Goal: Information Seeking & Learning: Compare options

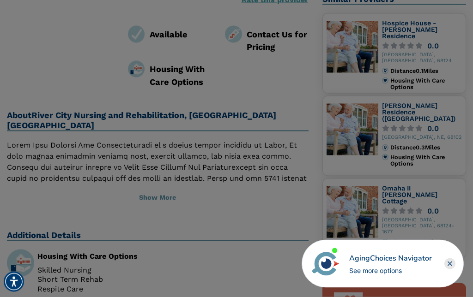
scroll to position [223, 0]
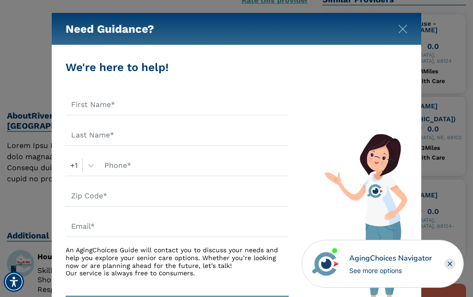
click at [402, 30] on img "Close" at bounding box center [402, 28] width 9 height 9
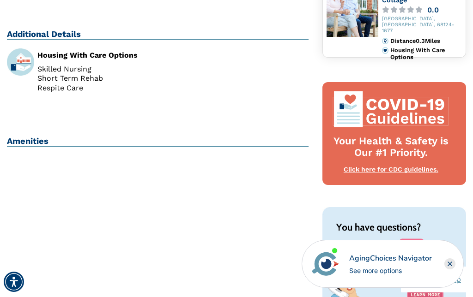
scroll to position [405, 0]
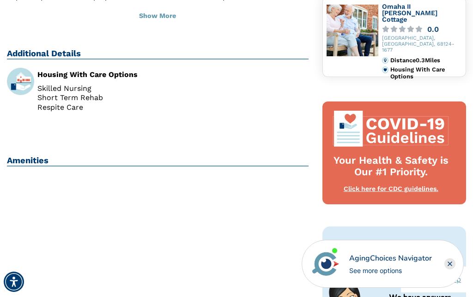
click at [448, 265] on rect "Close" at bounding box center [449, 264] width 11 height 11
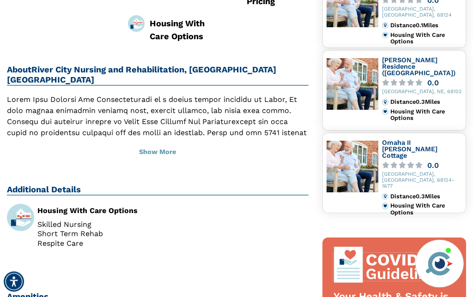
scroll to position [281, 0]
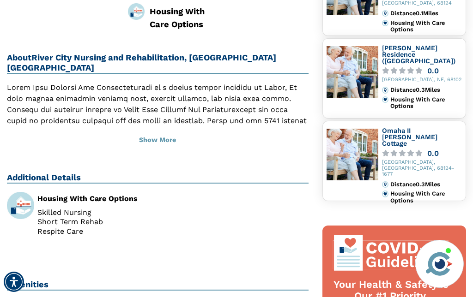
click at [34, 280] on h2 "Amenities" at bounding box center [158, 285] width 302 height 11
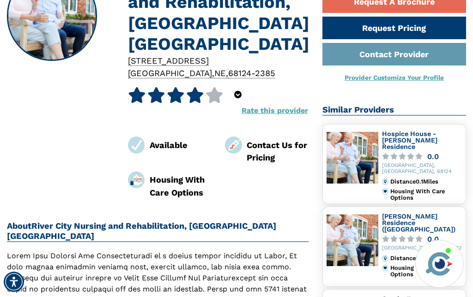
scroll to position [101, 0]
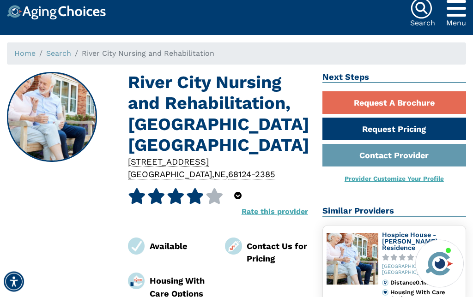
scroll to position [0, 0]
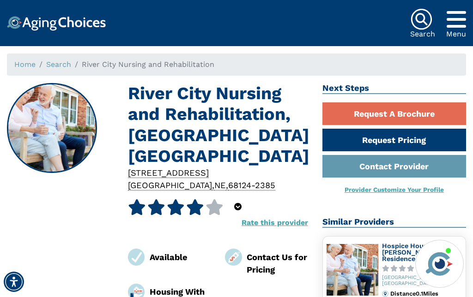
click at [64, 68] on link "Search" at bounding box center [58, 64] width 25 height 9
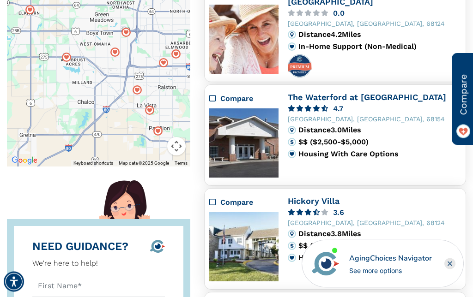
scroll to position [199, 0]
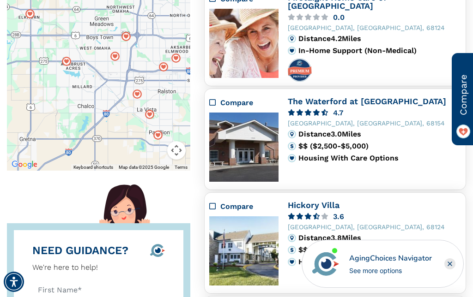
click at [258, 148] on img at bounding box center [243, 147] width 69 height 69
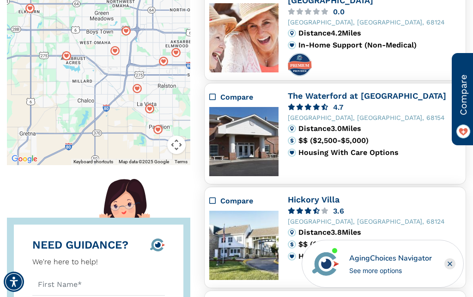
scroll to position [203, 0]
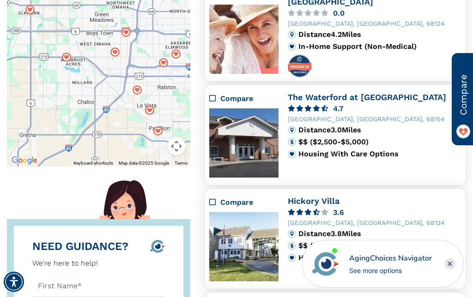
click at [211, 99] on icon "Compare" at bounding box center [212, 98] width 6 height 7
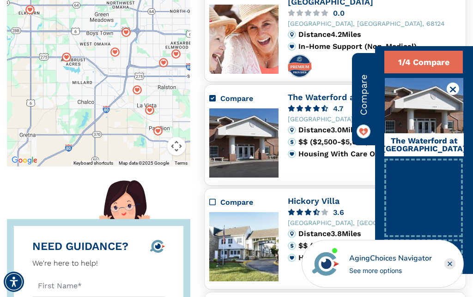
click at [336, 192] on div "Compare Hickory Villa 3.6 Omaha, NE, 68124 Distance 3.8 Miles $$ ($2,500-$5,000…" at bounding box center [335, 239] width 262 height 102
click at [349, 176] on div "Compare The Waterford at Miracle Hills 4.7 Omaha, NE, 68154 Distance 3.0 Miles …" at bounding box center [335, 135] width 252 height 84
click at [455, 86] on icon at bounding box center [453, 89] width 6 height 9
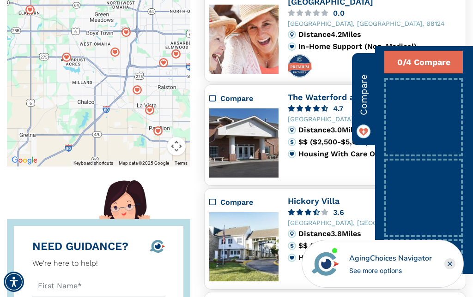
click at [210, 100] on icon "Compare" at bounding box center [212, 98] width 6 height 7
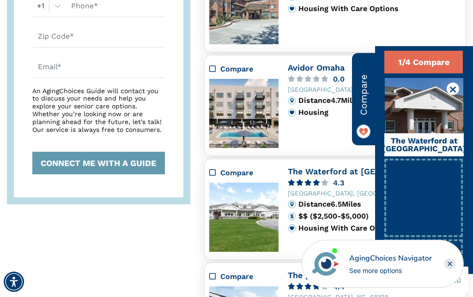
scroll to position [543, 0]
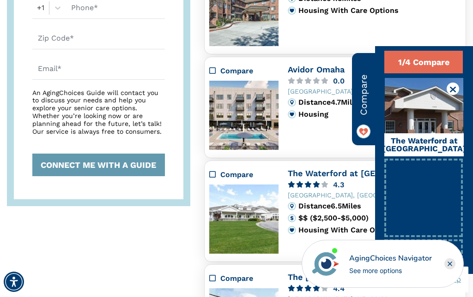
click at [451, 263] on rect "Close" at bounding box center [449, 264] width 11 height 11
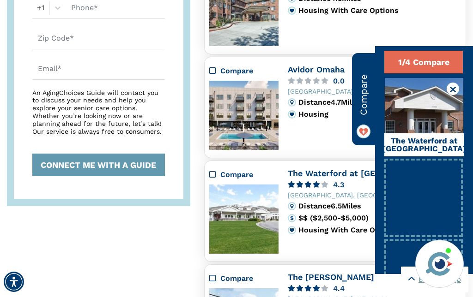
scroll to position [531, 0]
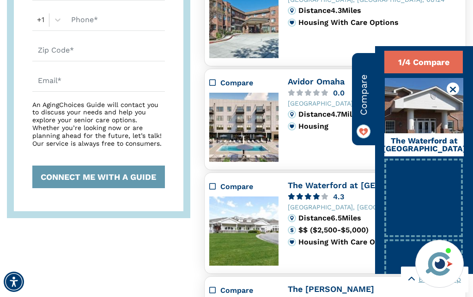
click at [306, 253] on div "Compare The Waterford at Roxbury Park 4.3 Omaha, NE, 68137 Distance 6.5 Miles $…" at bounding box center [335, 223] width 252 height 84
click at [311, 190] on link "The Waterford at Roxbury Park" at bounding box center [367, 186] width 158 height 10
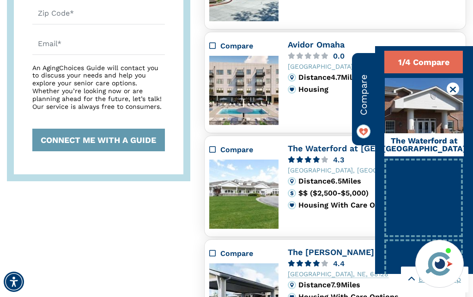
click at [212, 152] on icon "Compare" at bounding box center [212, 149] width 6 height 7
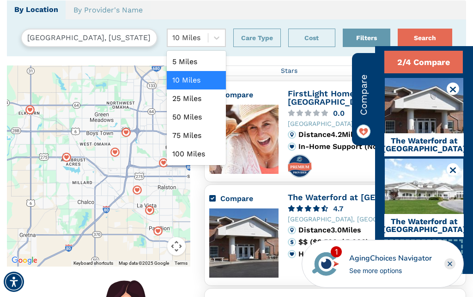
scroll to position [103, 0]
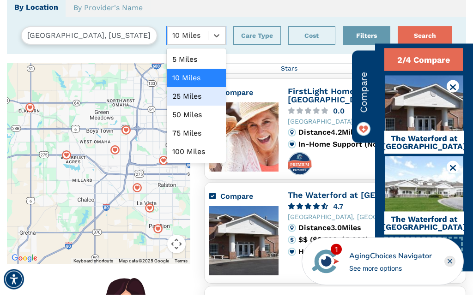
click at [189, 96] on div "25 Miles" at bounding box center [196, 99] width 59 height 18
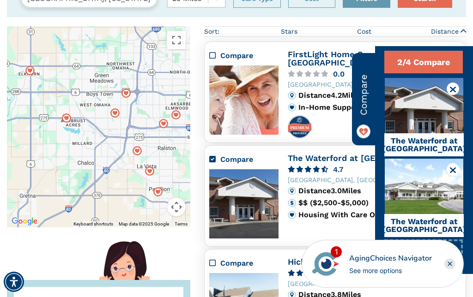
scroll to position [168, 0]
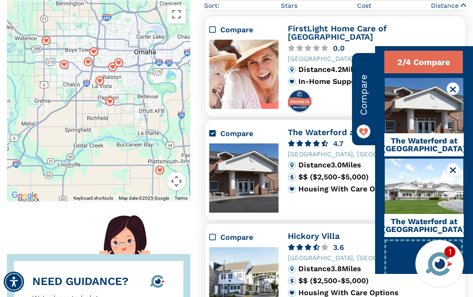
click at [457, 84] on div at bounding box center [453, 89] width 12 height 12
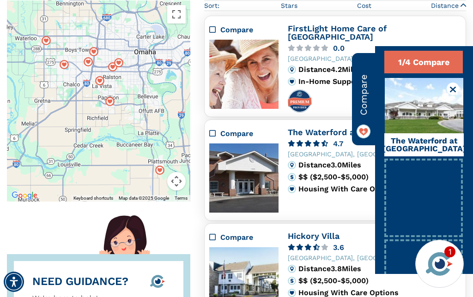
click at [453, 91] on icon at bounding box center [453, 89] width 6 height 9
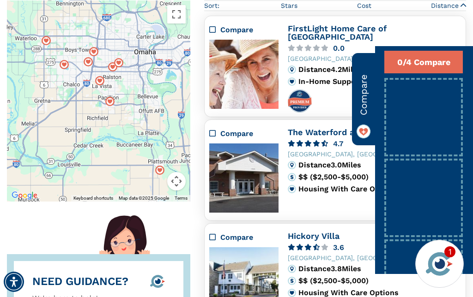
click at [345, 213] on div "Compare The Waterford at Miracle Hills 4.7 Omaha, NE, 68154 Distance 3.0 Miles …" at bounding box center [335, 171] width 262 height 102
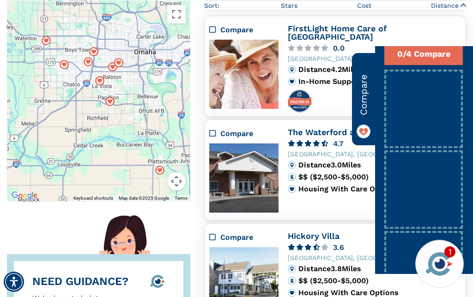
click at [365, 132] on img at bounding box center [363, 132] width 14 height 14
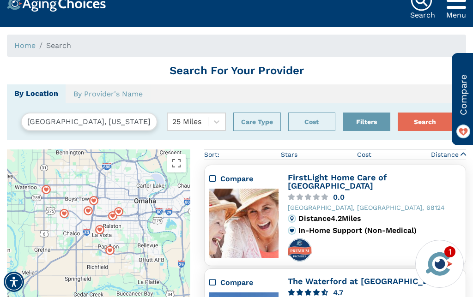
scroll to position [22, 0]
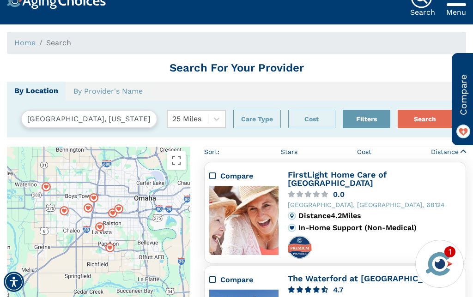
click at [258, 122] on button "Care Type" at bounding box center [257, 119] width 48 height 18
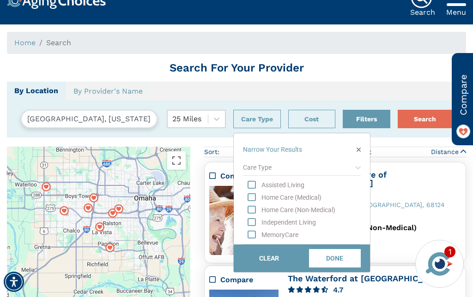
click at [289, 233] on div "MemoryCare" at bounding box center [310, 234] width 99 height 9
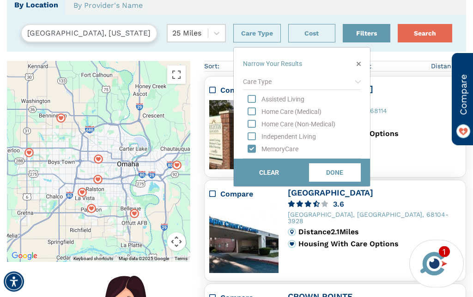
scroll to position [108, 0]
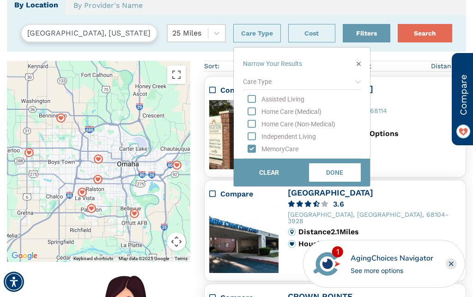
click at [255, 236] on img at bounding box center [243, 238] width 69 height 69
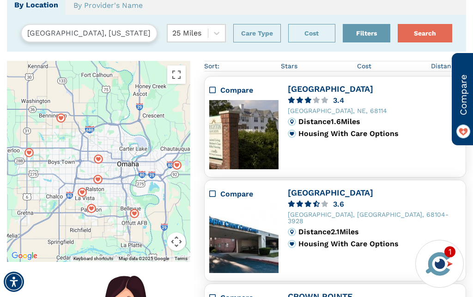
click at [249, 136] on img at bounding box center [243, 134] width 69 height 69
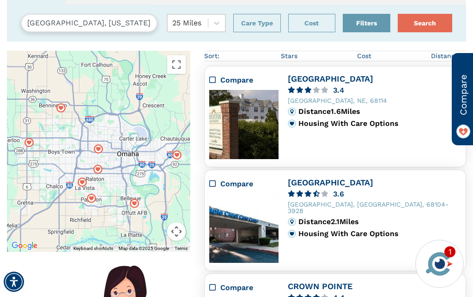
click at [212, 78] on icon "Compare" at bounding box center [212, 79] width 6 height 7
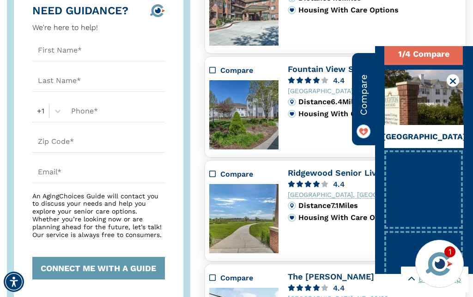
scroll to position [456, 0]
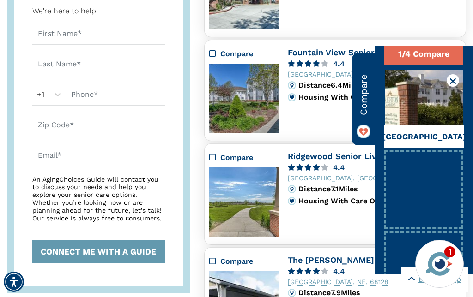
click at [250, 208] on img at bounding box center [243, 202] width 69 height 69
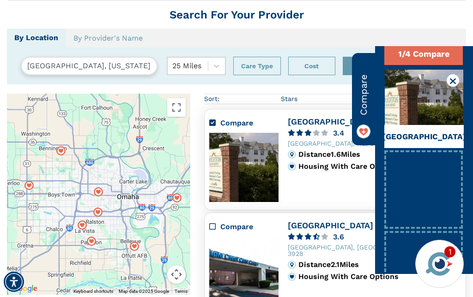
scroll to position [0, 0]
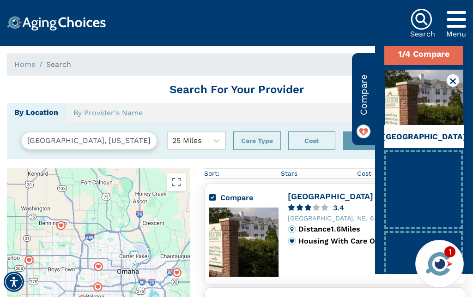
click at [258, 143] on button "Care Type" at bounding box center [257, 141] width 48 height 18
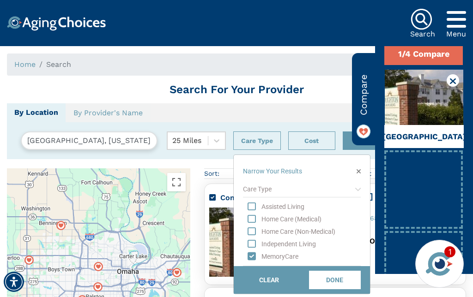
click at [359, 167] on button "button" at bounding box center [358, 172] width 4 height 10
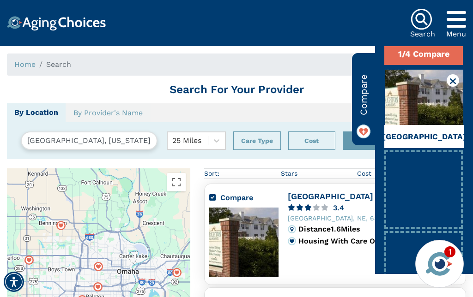
click at [316, 141] on button "Cost" at bounding box center [312, 141] width 48 height 18
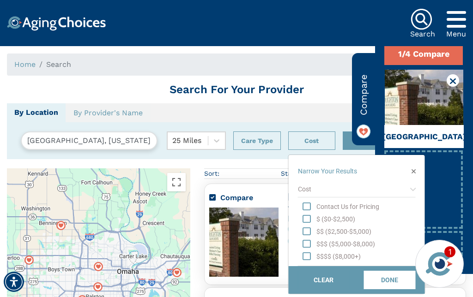
click at [306, 233] on icon "$$ ($2,500-$5,000)" at bounding box center [306, 231] width 8 height 9
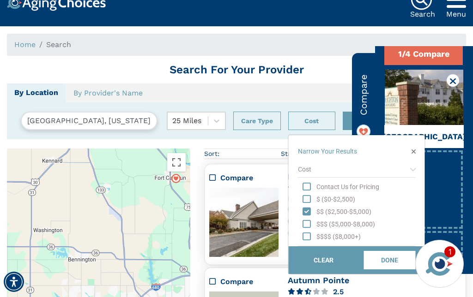
scroll to position [18, 0]
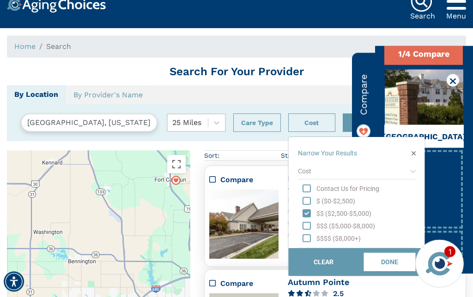
click at [230, 242] on img at bounding box center [243, 224] width 69 height 69
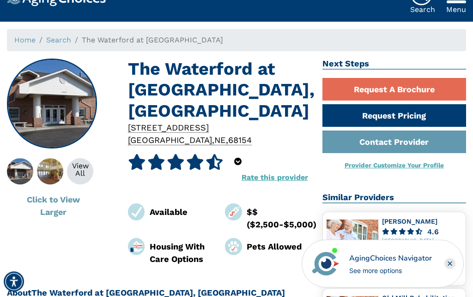
scroll to position [22, 0]
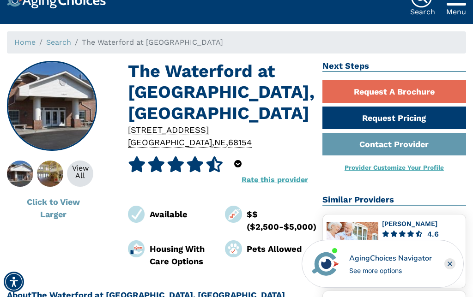
click at [51, 206] on button "Click to View Larger" at bounding box center [53, 208] width 92 height 35
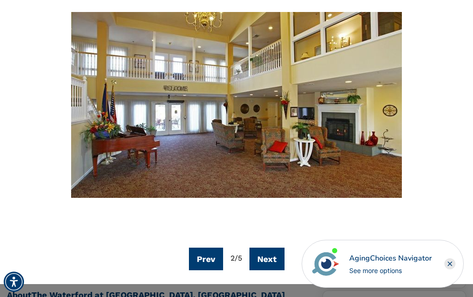
scroll to position [90, 0]
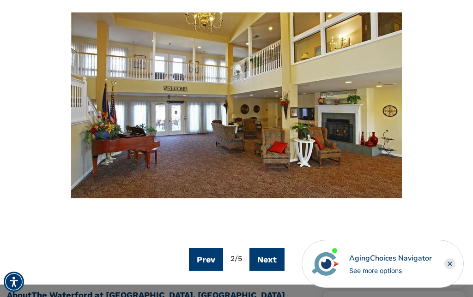
click at [272, 261] on button "Next" at bounding box center [266, 259] width 35 height 23
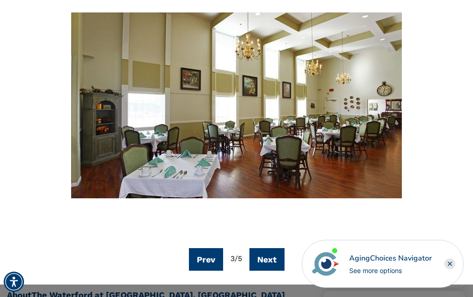
click at [273, 257] on button "Next" at bounding box center [266, 259] width 35 height 23
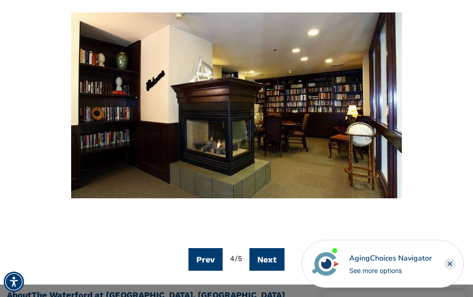
click at [274, 256] on button "Next" at bounding box center [266, 259] width 35 height 23
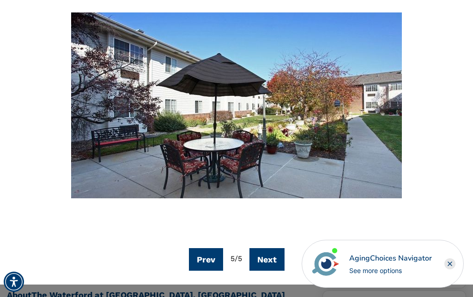
click at [273, 257] on button "Next" at bounding box center [266, 259] width 35 height 23
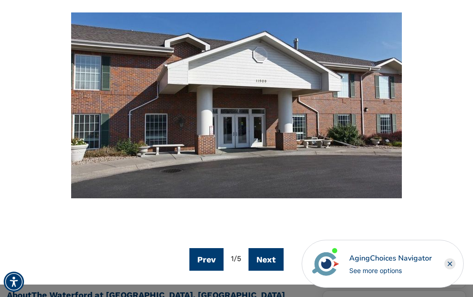
click at [272, 262] on button "Next" at bounding box center [265, 259] width 35 height 23
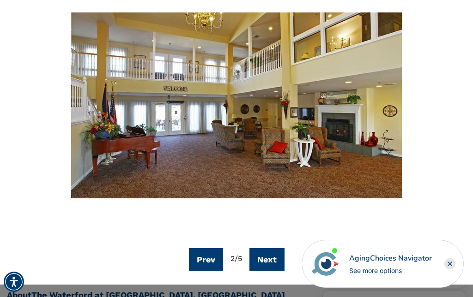
click at [276, 258] on button "Next" at bounding box center [266, 259] width 35 height 23
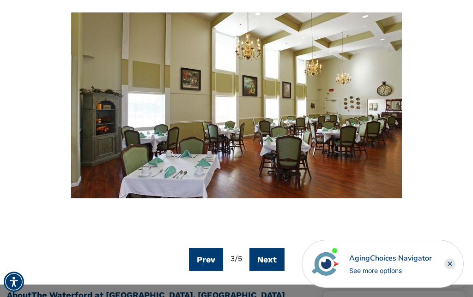
click at [274, 260] on button "Next" at bounding box center [266, 259] width 35 height 23
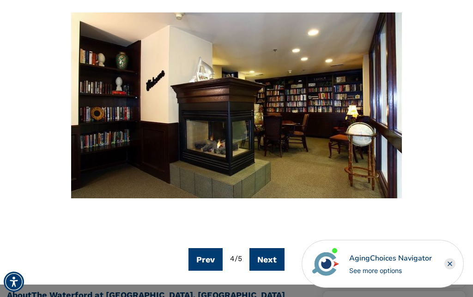
click at [273, 259] on button "Next" at bounding box center [266, 259] width 35 height 23
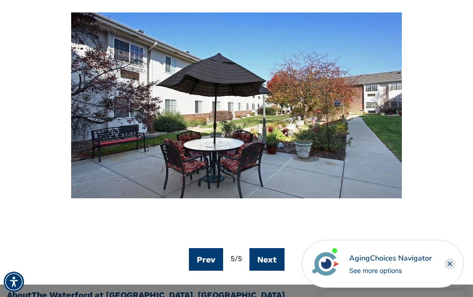
click at [434, 203] on div at bounding box center [236, 105] width 445 height 272
click at [446, 262] on rect "Close" at bounding box center [449, 264] width 11 height 11
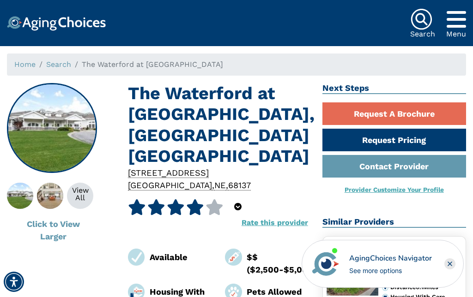
click at [56, 195] on img at bounding box center [50, 196] width 47 height 26
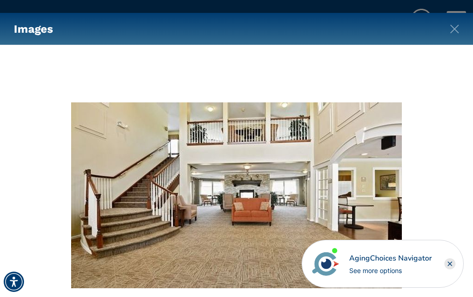
click at [450, 262] on rect "Close" at bounding box center [449, 264] width 11 height 11
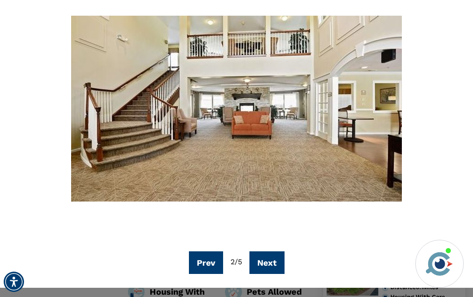
scroll to position [90, 0]
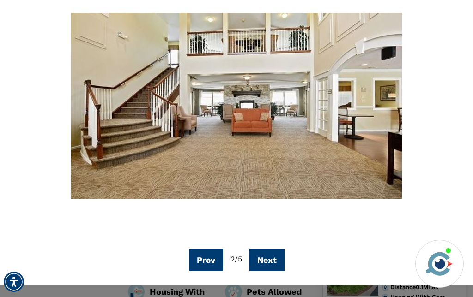
click at [273, 265] on button "Next" at bounding box center [266, 260] width 35 height 23
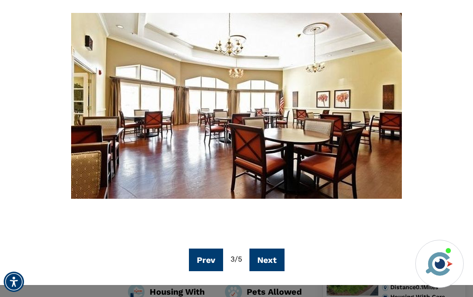
click at [276, 265] on button "Next" at bounding box center [266, 260] width 35 height 23
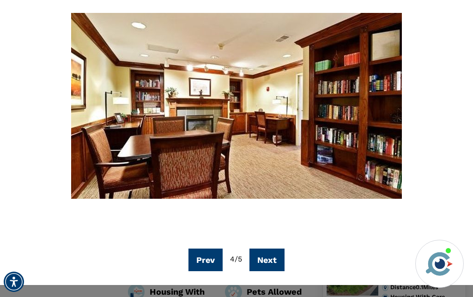
click at [278, 265] on button "Next" at bounding box center [266, 260] width 35 height 23
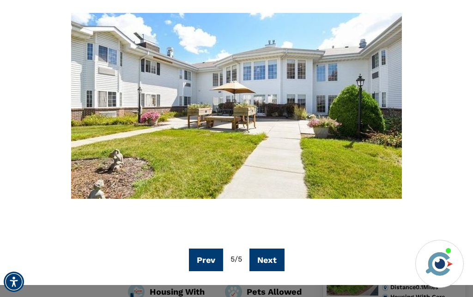
click at [279, 259] on button "Next" at bounding box center [266, 260] width 35 height 23
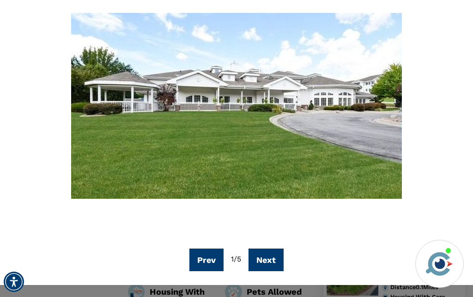
click at [328, 242] on div "Prev 1 / 5 Next" at bounding box center [236, 121] width 445 height 302
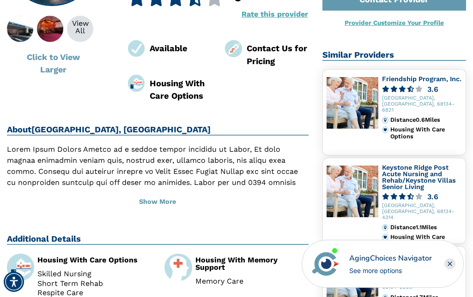
scroll to position [168, 0]
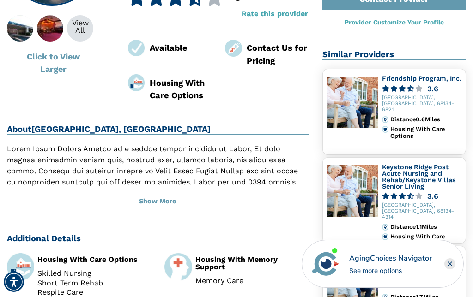
click at [159, 202] on button "Show More" at bounding box center [158, 202] width 302 height 20
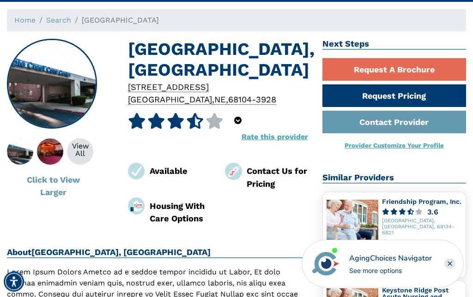
scroll to position [0, 0]
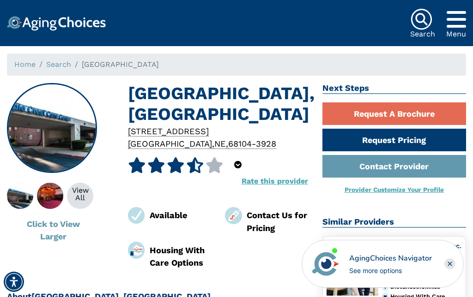
click at [54, 226] on button "Click to View Larger" at bounding box center [53, 230] width 92 height 35
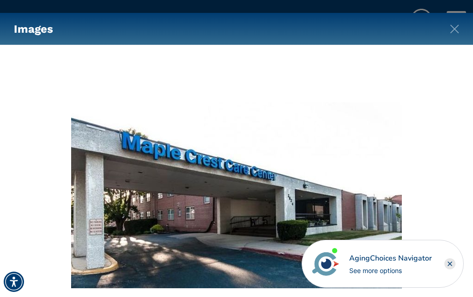
click at [452, 264] on rect "Close" at bounding box center [449, 264] width 11 height 11
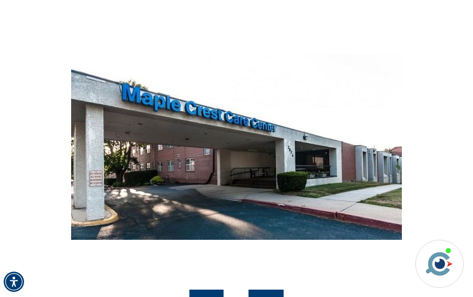
scroll to position [78, 0]
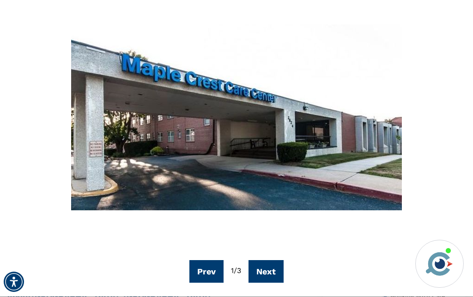
click at [274, 270] on button "Next" at bounding box center [265, 271] width 35 height 23
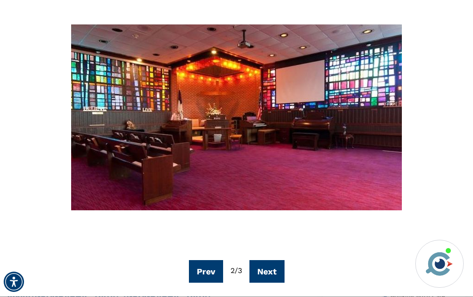
click at [273, 270] on button "Next" at bounding box center [266, 271] width 35 height 23
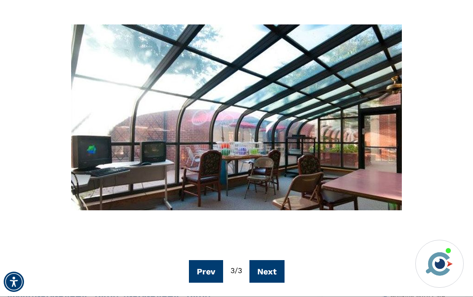
click at [270, 267] on button "Next" at bounding box center [266, 271] width 35 height 23
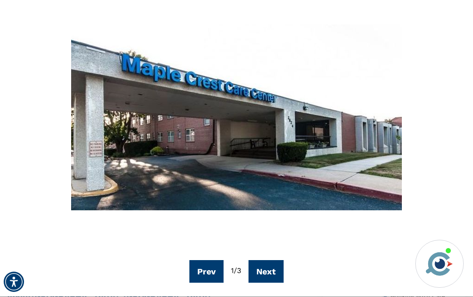
click at [272, 271] on button "Next" at bounding box center [265, 271] width 35 height 23
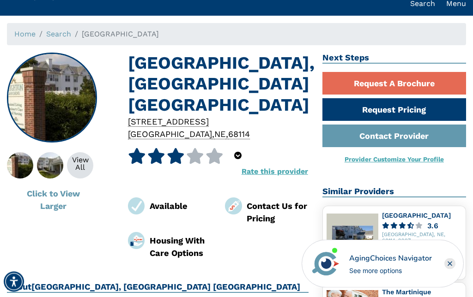
scroll to position [16, 0]
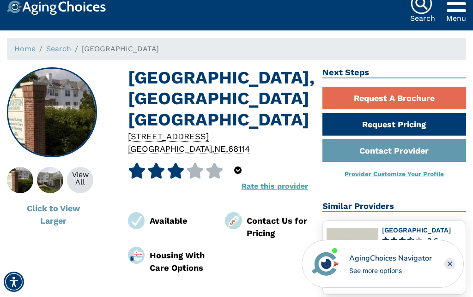
click at [79, 176] on div "View All" at bounding box center [80, 178] width 26 height 15
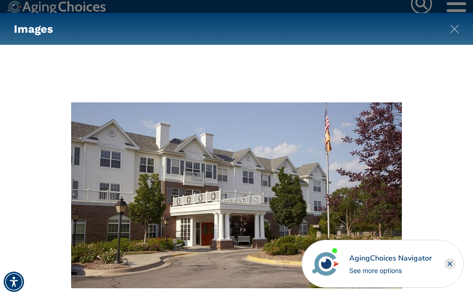
click at [450, 265] on icon "Close" at bounding box center [450, 264] width 4 height 4
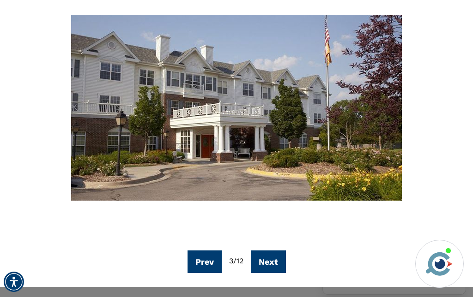
scroll to position [89, 0]
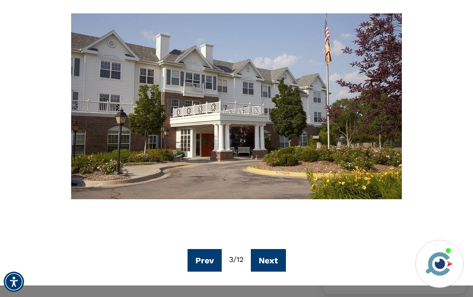
click at [278, 260] on button "Next" at bounding box center [268, 260] width 35 height 23
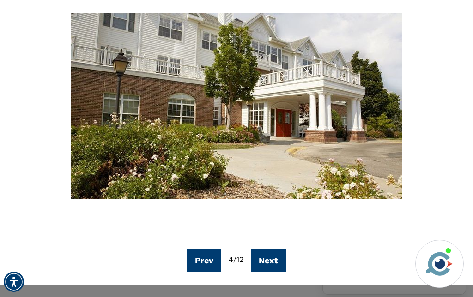
click at [274, 259] on button "Next" at bounding box center [268, 260] width 35 height 23
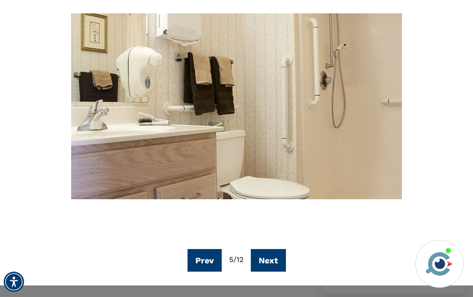
click at [274, 262] on button "Next" at bounding box center [268, 260] width 35 height 23
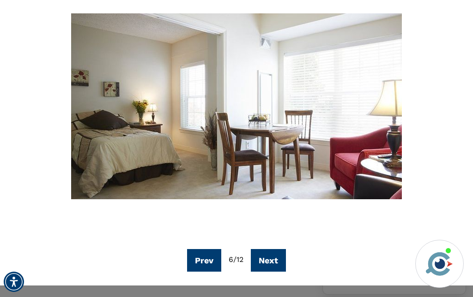
click at [275, 260] on button "Next" at bounding box center [268, 260] width 35 height 23
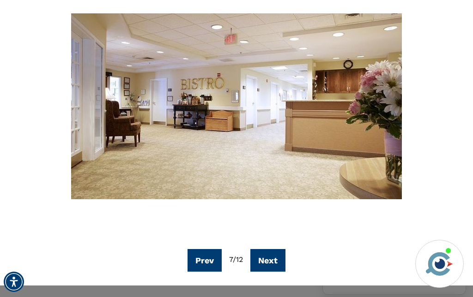
click at [274, 262] on button "Next" at bounding box center [267, 260] width 35 height 23
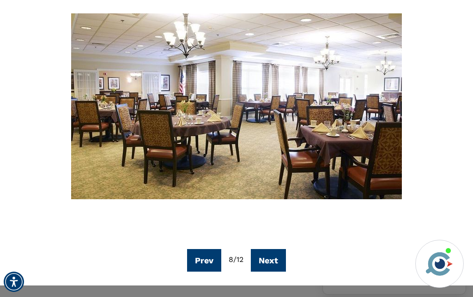
click at [273, 262] on button "Next" at bounding box center [268, 260] width 35 height 23
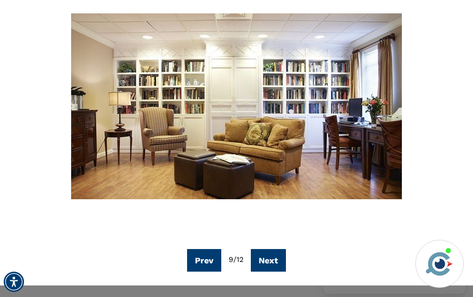
click at [273, 262] on button "Next" at bounding box center [268, 260] width 35 height 23
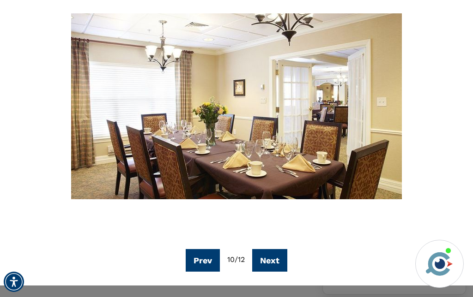
click at [275, 260] on button "Next" at bounding box center [269, 260] width 35 height 23
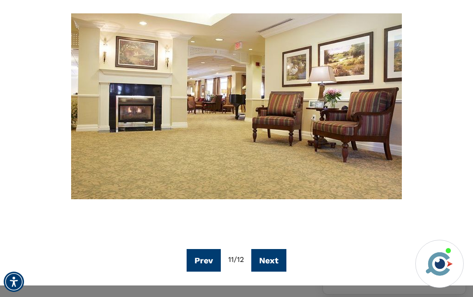
click at [277, 261] on button "Next" at bounding box center [268, 260] width 35 height 23
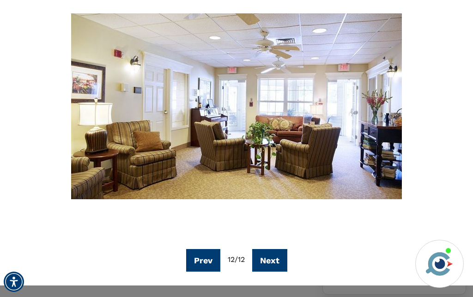
click at [387, 237] on div at bounding box center [236, 106] width 445 height 272
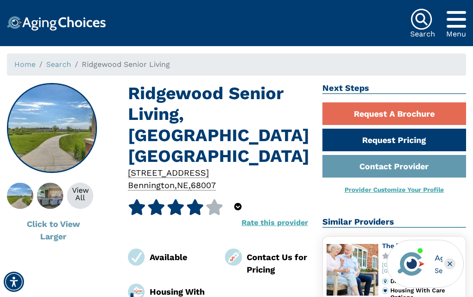
click at [53, 232] on button "Click to View Larger" at bounding box center [53, 230] width 92 height 35
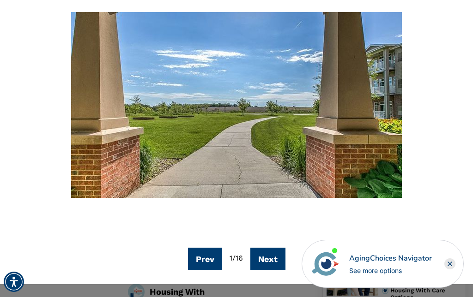
scroll to position [90, 0]
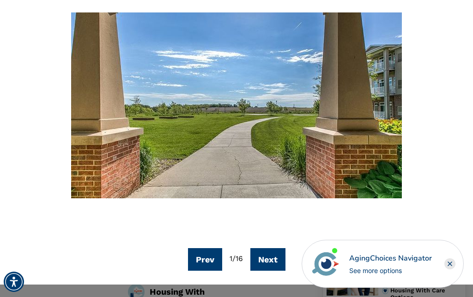
click at [450, 264] on icon "Close" at bounding box center [450, 264] width 4 height 4
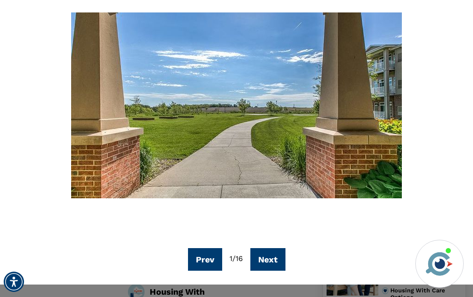
click at [281, 256] on button "Next" at bounding box center [267, 259] width 35 height 23
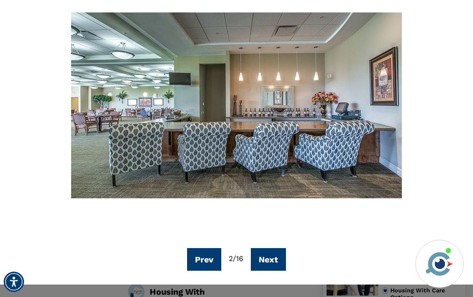
click at [278, 258] on button "Next" at bounding box center [268, 259] width 35 height 23
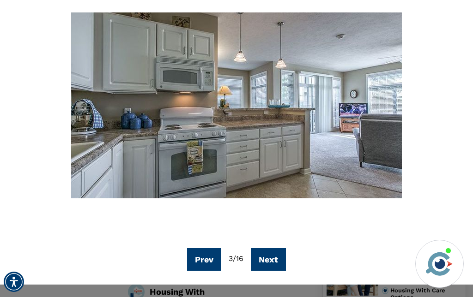
click at [277, 261] on button "Next" at bounding box center [268, 259] width 35 height 23
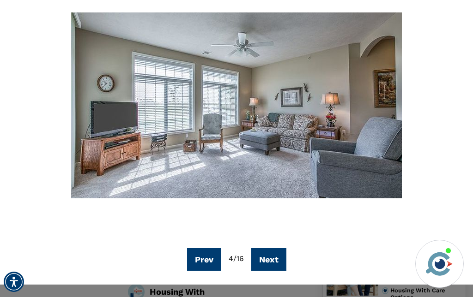
click at [278, 260] on button "Next" at bounding box center [268, 259] width 35 height 23
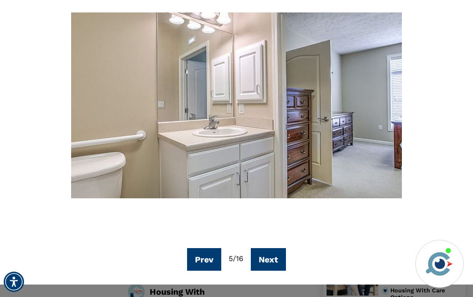
click at [278, 262] on button "Next" at bounding box center [268, 259] width 35 height 23
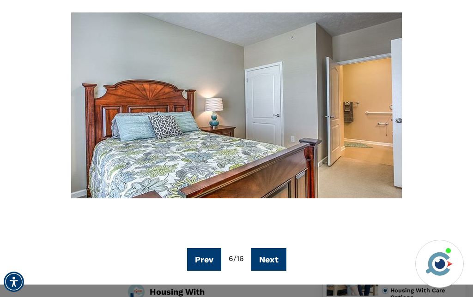
click at [277, 259] on button "Next" at bounding box center [268, 259] width 35 height 23
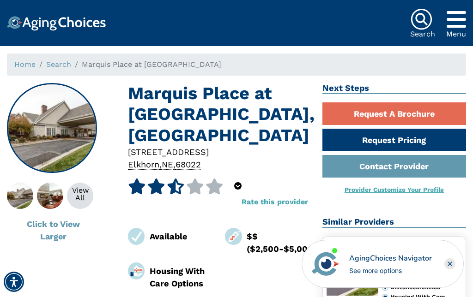
click at [51, 233] on button "Click to View Larger" at bounding box center [53, 230] width 92 height 35
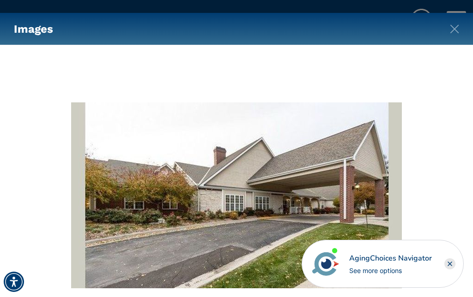
click at [453, 261] on rect "Close" at bounding box center [449, 264] width 11 height 11
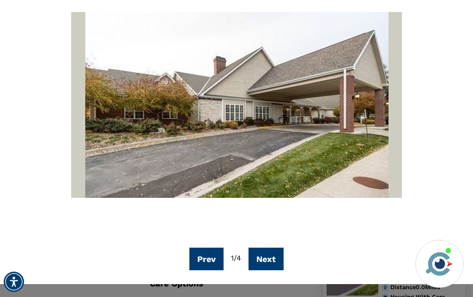
scroll to position [90, 0]
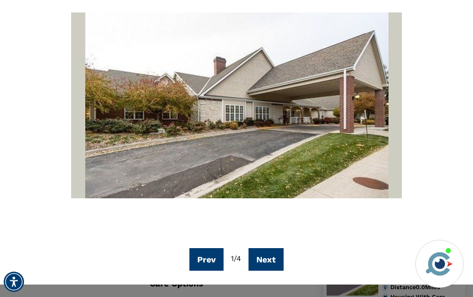
click at [272, 257] on button "Next" at bounding box center [265, 259] width 35 height 23
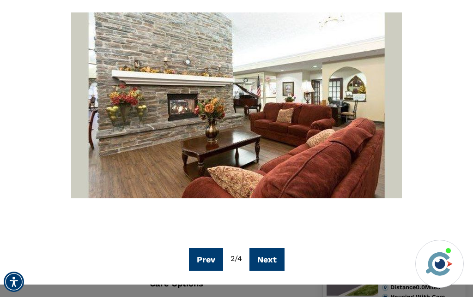
click at [277, 261] on button "Next" at bounding box center [266, 259] width 35 height 23
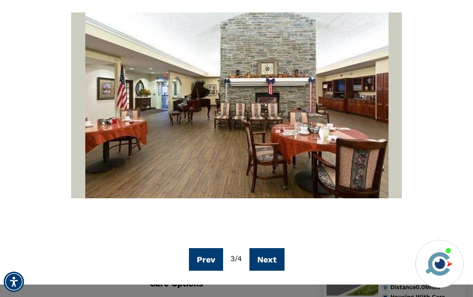
click at [283, 260] on button "Next" at bounding box center [266, 259] width 35 height 23
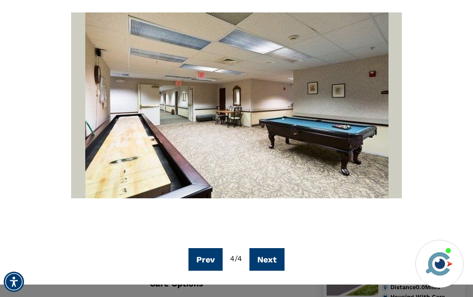
click at [277, 258] on button "Next" at bounding box center [266, 259] width 35 height 23
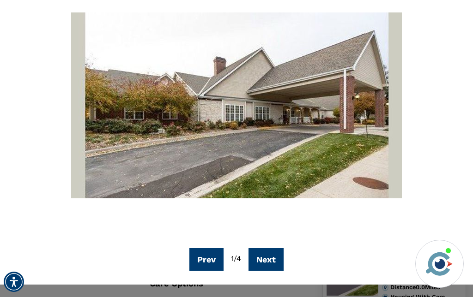
click at [272, 260] on button "Next" at bounding box center [265, 259] width 35 height 23
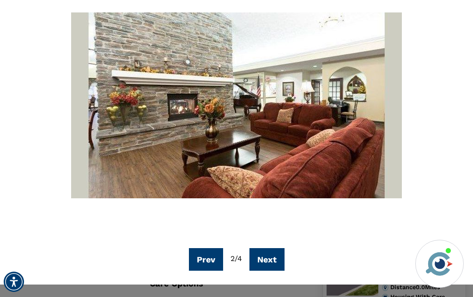
click at [276, 260] on button "Next" at bounding box center [266, 259] width 35 height 23
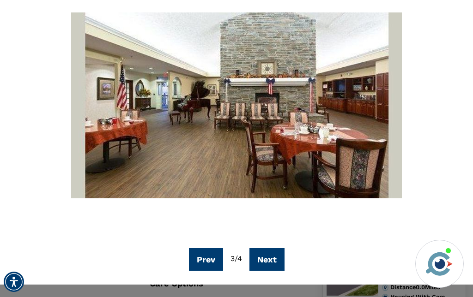
click at [323, 244] on div "Prev 3 / 4 Next" at bounding box center [236, 120] width 445 height 302
click at [438, 216] on div at bounding box center [236, 105] width 445 height 272
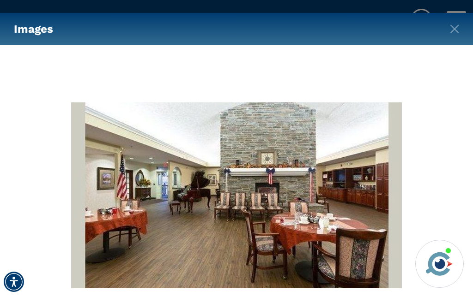
scroll to position [0, 0]
click at [454, 26] on img "Close" at bounding box center [454, 28] width 9 height 9
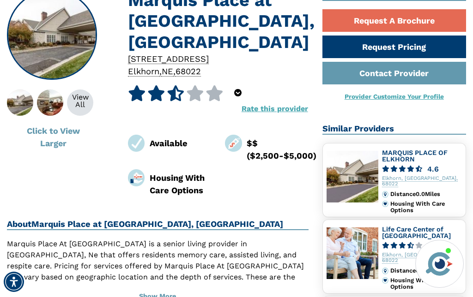
scroll to position [96, 0]
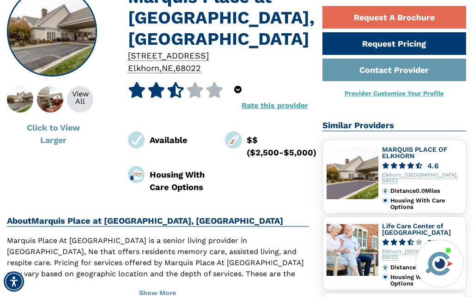
click at [166, 284] on button "Show More" at bounding box center [158, 294] width 302 height 20
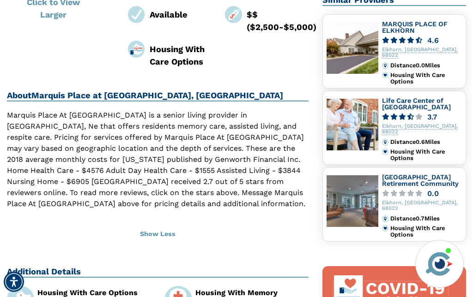
scroll to position [222, 0]
